Goal: Task Accomplishment & Management: Manage account settings

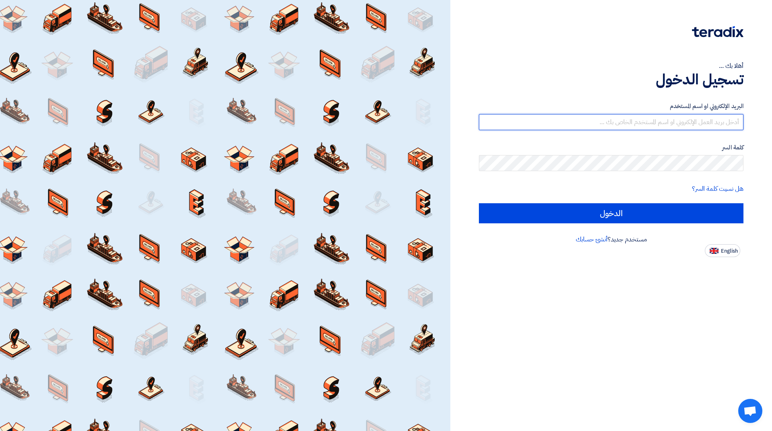
click at [704, 125] on input "text" at bounding box center [611, 122] width 264 height 16
type input "[EMAIL_ADDRESS][DOMAIN_NAME]"
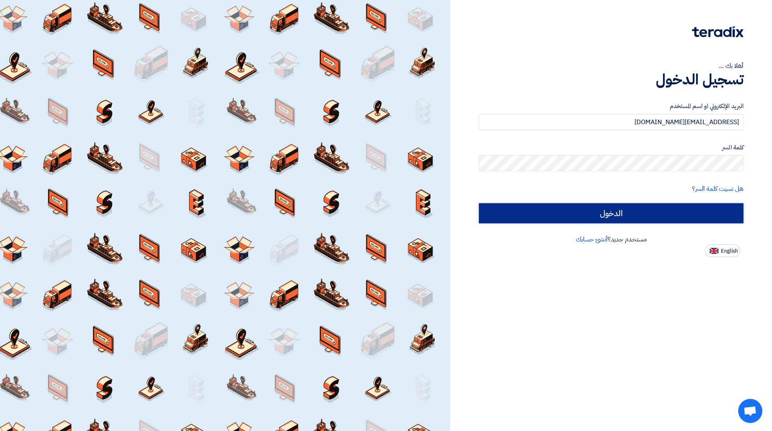
click at [603, 209] on input "الدخول" at bounding box center [611, 213] width 264 height 20
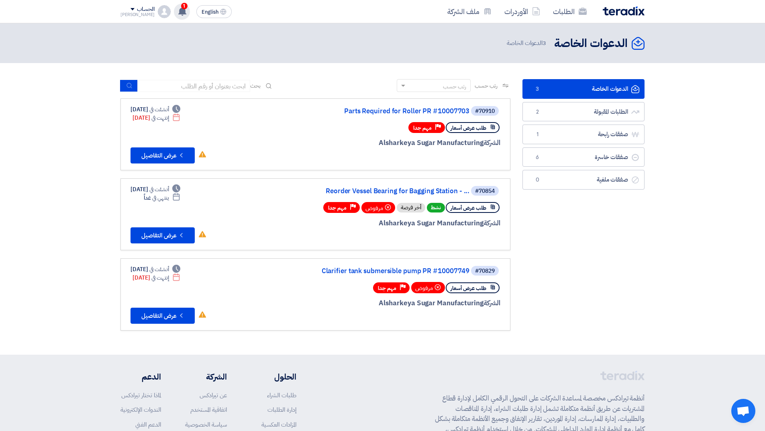
click at [174, 8] on div "1 تم مشاهدة العرض المقدم للطلب "Bearings for all Stations - PR #10007692" من قب…" at bounding box center [182, 12] width 16 height 16
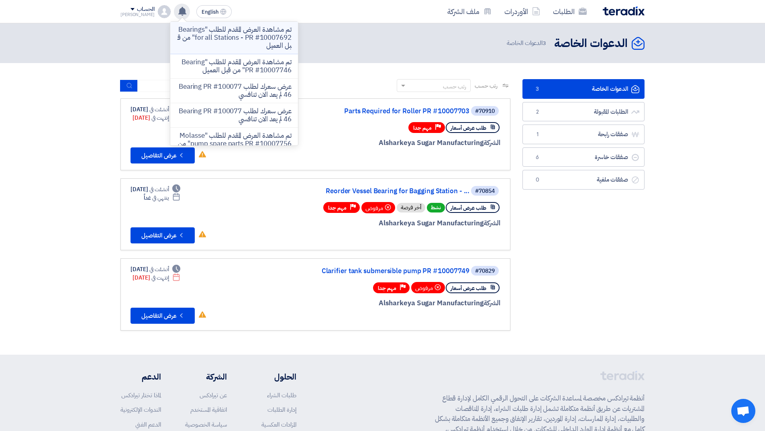
click at [241, 41] on p "تم مشاهدة العرض المقدم للطلب "Bearings for all Stations - PR #10007692" من قبل …" at bounding box center [234, 38] width 115 height 24
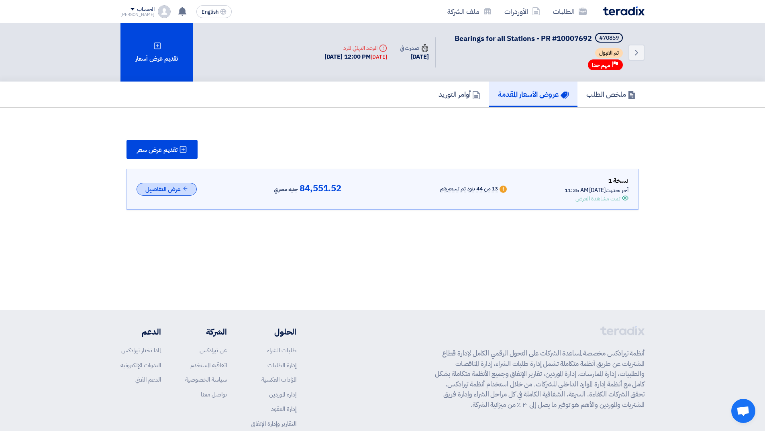
click at [180, 189] on button "عرض التفاصيل" at bounding box center [167, 189] width 60 height 13
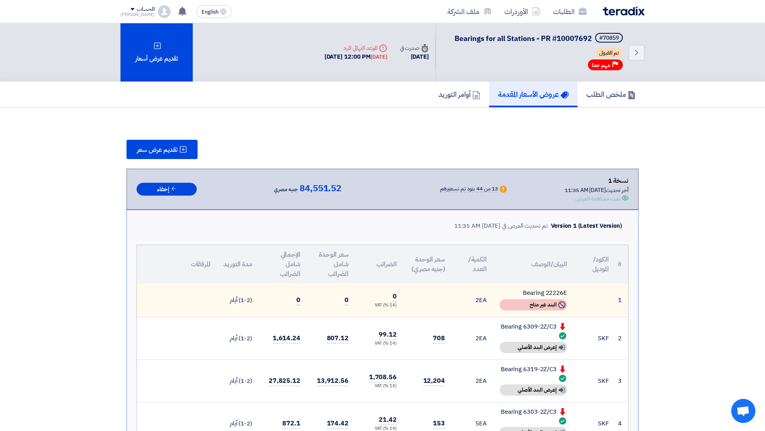
click at [540, 92] on h5 "عروض الأسعار المقدمة" at bounding box center [533, 94] width 71 height 9
click at [614, 13] on img at bounding box center [624, 10] width 42 height 9
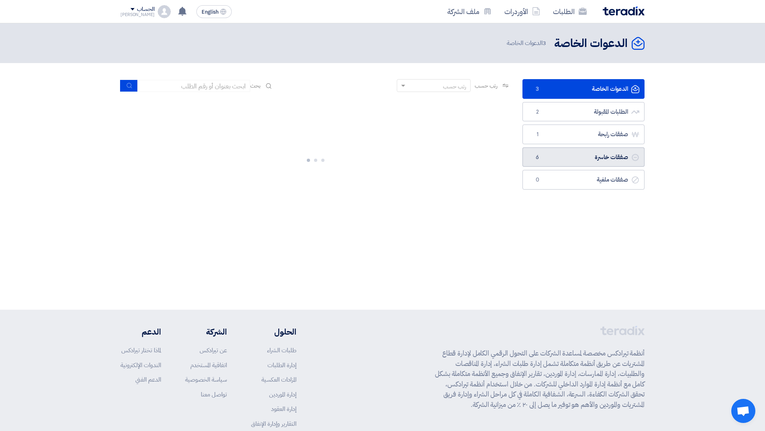
click at [553, 158] on link "صفقات خاسرة صفقات خاسرة 6" at bounding box center [584, 157] width 122 height 20
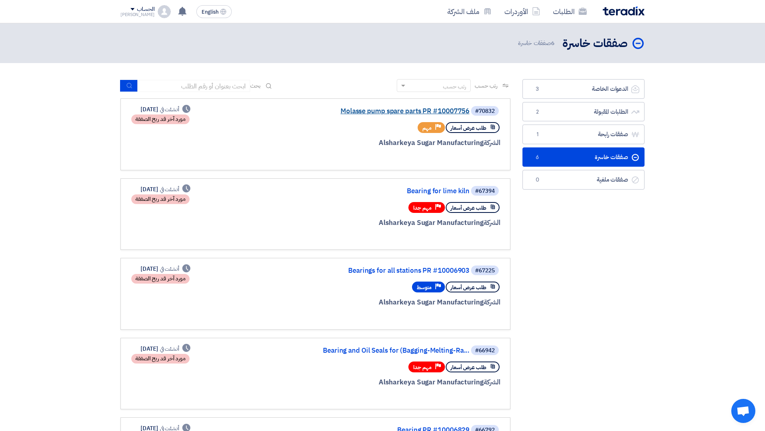
click at [405, 108] on link "Molasse pump spare parts PR #10007756" at bounding box center [389, 111] width 161 height 7
